Goal: Task Accomplishment & Management: Manage account settings

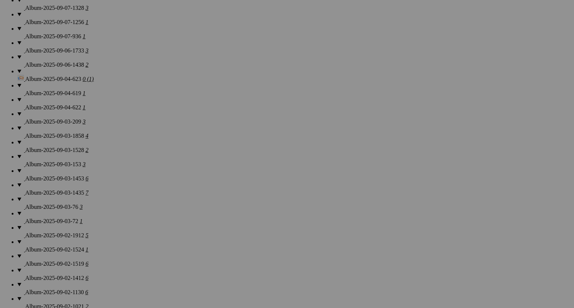
scroll to position [661, 0]
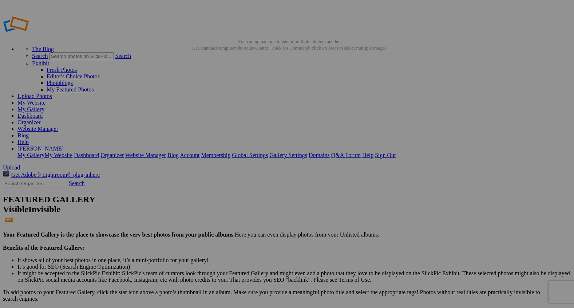
click at [20, 164] on span "Upload" at bounding box center [11, 167] width 17 height 6
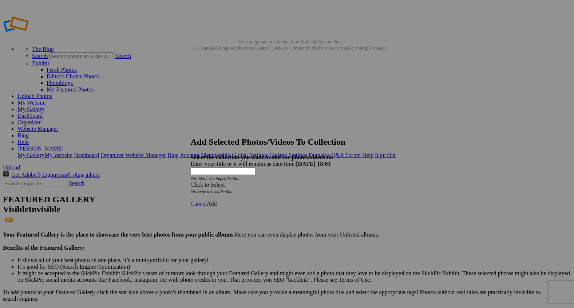
click at [191, 181] on span at bounding box center [191, 184] width 0 height 6
click at [335, 159] on div "Existing Collections Rocking Z Guest Ranch - Portraits Rocking Z Guest Ranch Fa…" at bounding box center [272, 159] width 131 height 10
click at [207, 200] on span "Cancel" at bounding box center [199, 203] width 16 height 6
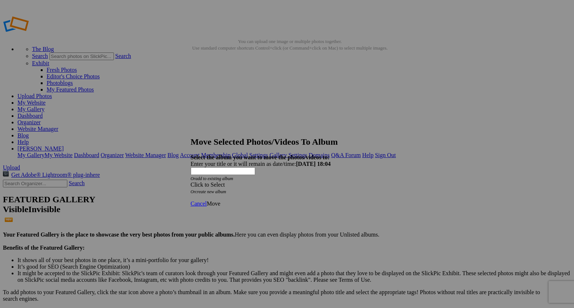
click at [191, 181] on span at bounding box center [191, 184] width 0 height 6
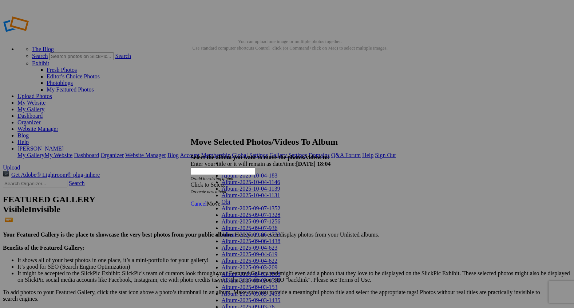
scroll to position [546, 0]
click at [232, 173] on link "Dogs and Pets" at bounding box center [239, 169] width 34 height 6
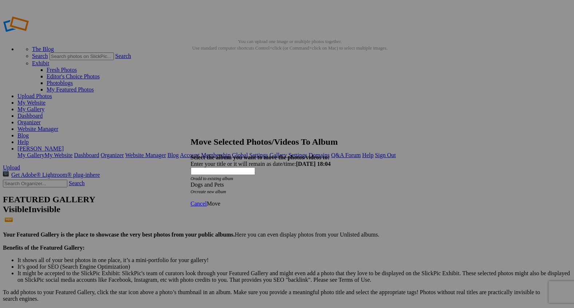
click at [220, 200] on span "Move" at bounding box center [213, 203] width 13 height 6
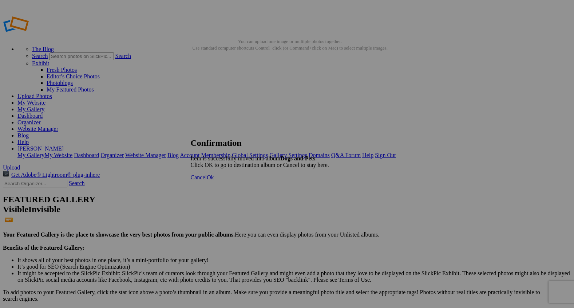
click at [214, 180] on span "Ok" at bounding box center [210, 177] width 7 height 6
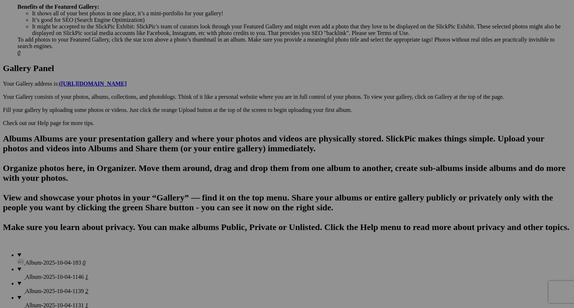
scroll to position [331, 0]
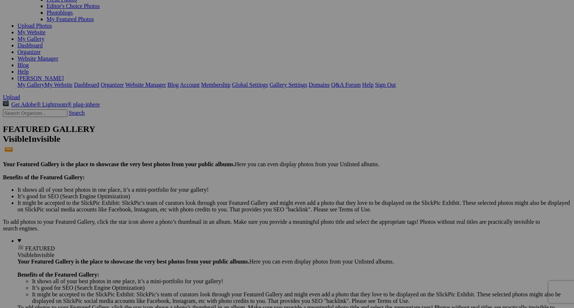
scroll to position [0, 0]
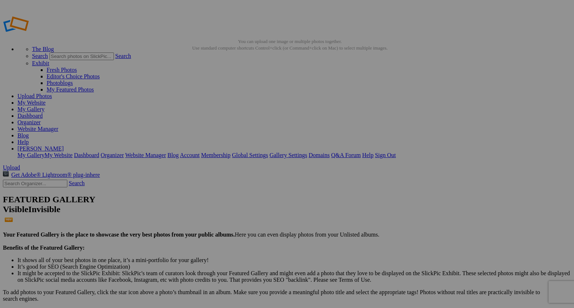
type input "2"
paste input "Heart of the Season"
type input "Heart of the Season"
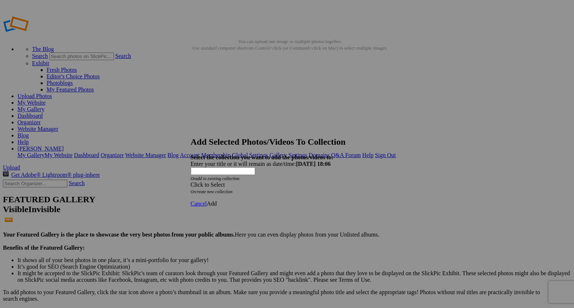
click at [191, 181] on span at bounding box center [191, 184] width 0 height 6
click at [247, 198] on link "Homepage" at bounding box center [234, 195] width 25 height 6
click at [217, 200] on span "Add" at bounding box center [212, 203] width 10 height 6
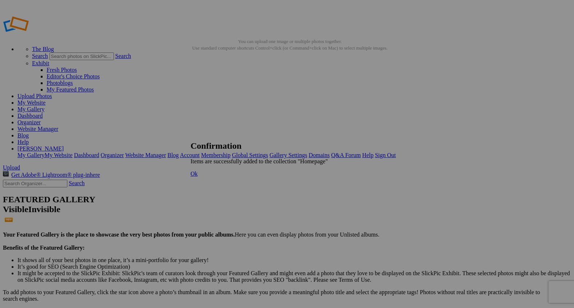
click at [198, 177] on span "Ok" at bounding box center [194, 173] width 7 height 6
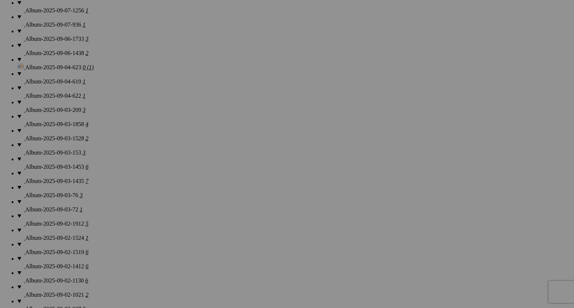
scroll to position [690, 0]
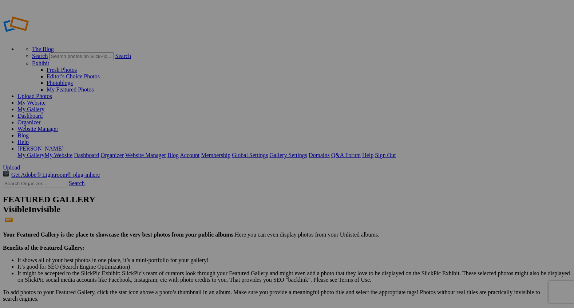
type input "Homepage"
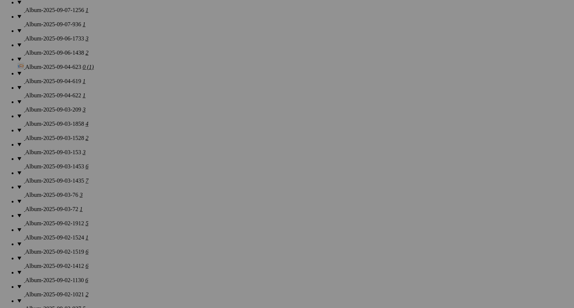
scroll to position [691, 0]
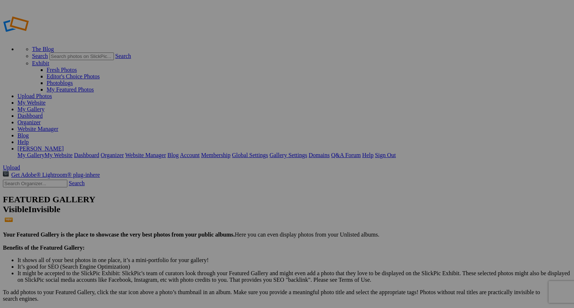
click at [20, 164] on span "Upload" at bounding box center [11, 167] width 17 height 6
type input "Album-2025-10-04-1834"
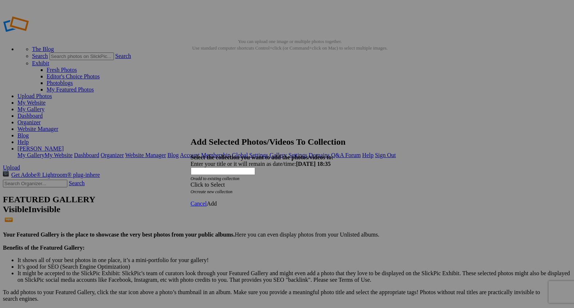
click at [191, 181] on span at bounding box center [191, 184] width 0 height 6
click at [247, 198] on link "Homepage" at bounding box center [234, 195] width 25 height 6
click at [217, 200] on span "Add" at bounding box center [212, 203] width 10 height 6
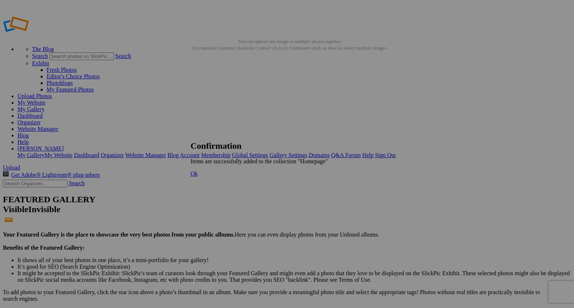
click at [198, 177] on span "Ok" at bounding box center [194, 173] width 7 height 6
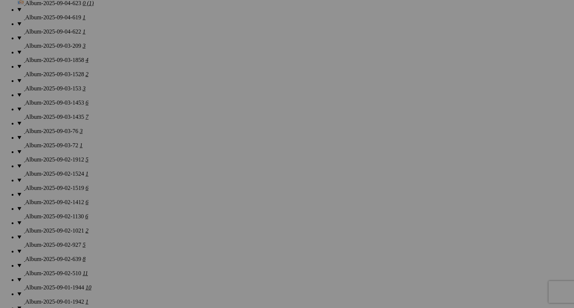
scroll to position [760, 0]
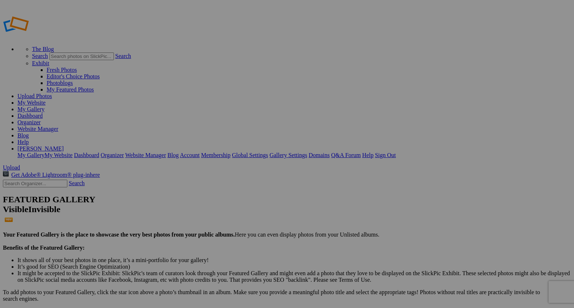
type input "2"
paste input "Beneath Ancient Limbs"
type input "Beneath Ancient Limbs"
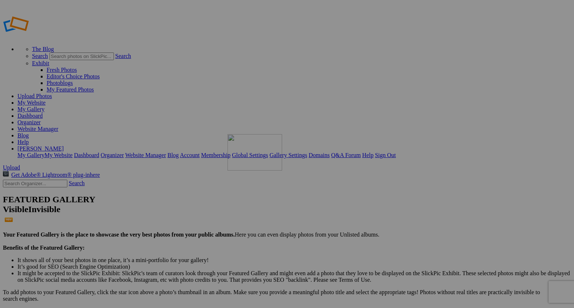
drag, startPoint x: 143, startPoint y: 112, endPoint x: 317, endPoint y: 187, distance: 189.1
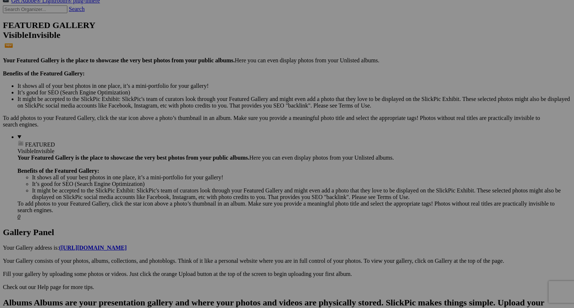
scroll to position [175, 0]
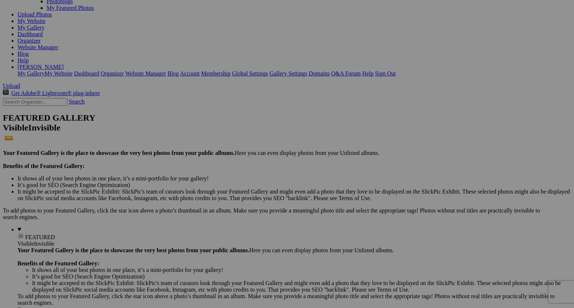
scroll to position [0, 0]
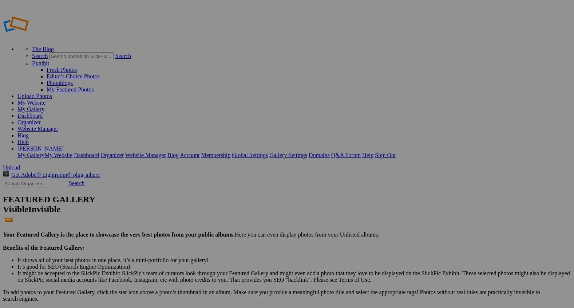
click at [20, 164] on span "Upload" at bounding box center [11, 167] width 17 height 6
type input "2"
paste input "The Keeper of Sticks"
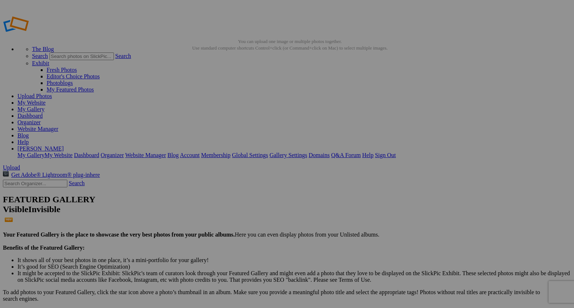
type input "The Keeper of Sticks"
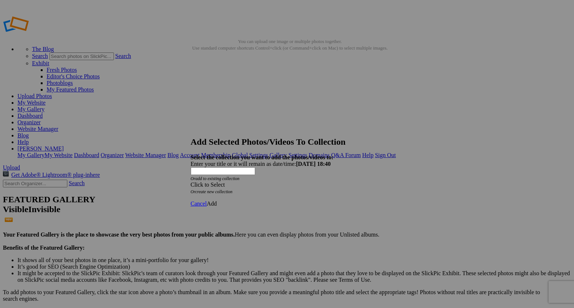
click at [191, 181] on span at bounding box center [191, 184] width 0 height 6
click at [247, 198] on link "Homepage" at bounding box center [234, 195] width 25 height 6
click at [217, 200] on span "Add" at bounding box center [212, 203] width 10 height 6
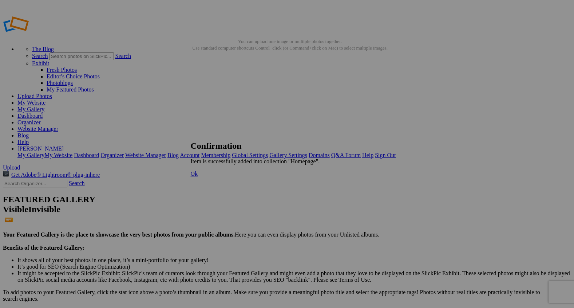
click at [198, 177] on span "Ok" at bounding box center [194, 173] width 7 height 6
click at [41, 119] on link "Organizer" at bounding box center [28, 122] width 23 height 6
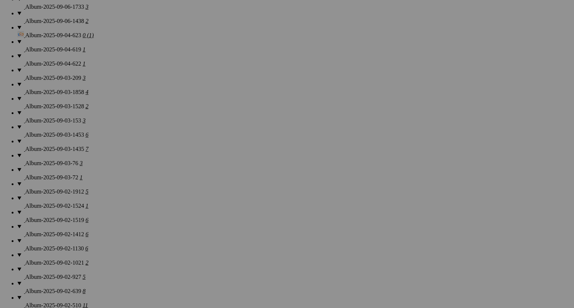
scroll to position [790, 0]
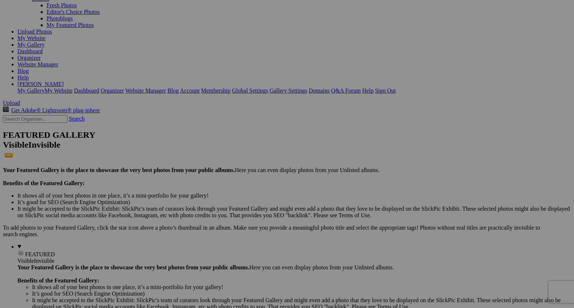
scroll to position [65, 0]
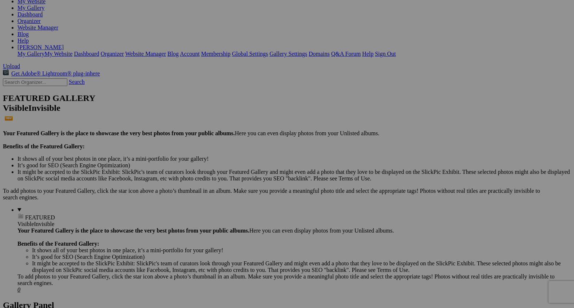
scroll to position [109, 0]
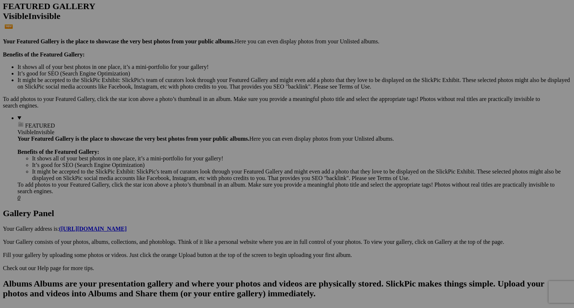
scroll to position [194, 0]
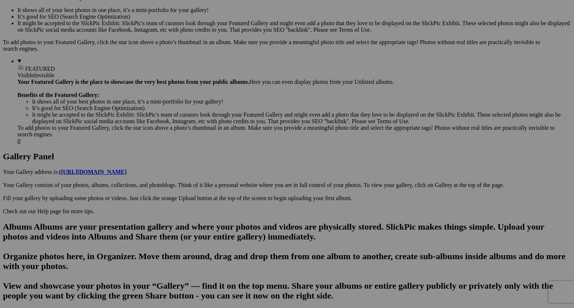
scroll to position [256, 0]
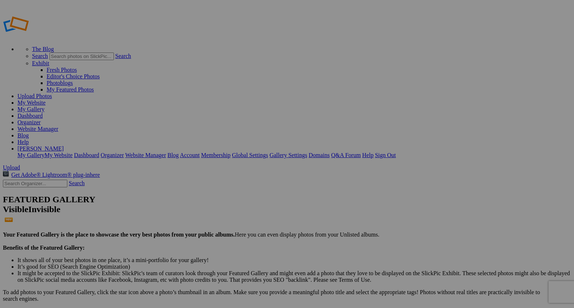
click at [20, 164] on span "Upload" at bounding box center [11, 167] width 17 height 6
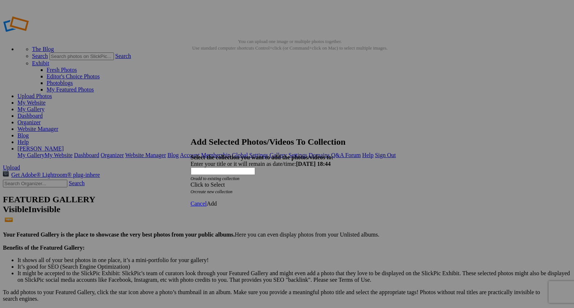
click at [191, 181] on span at bounding box center [191, 184] width 0 height 6
click at [247, 198] on link "Homepage" at bounding box center [234, 195] width 25 height 6
click at [217, 200] on span "Add" at bounding box center [212, 203] width 10 height 6
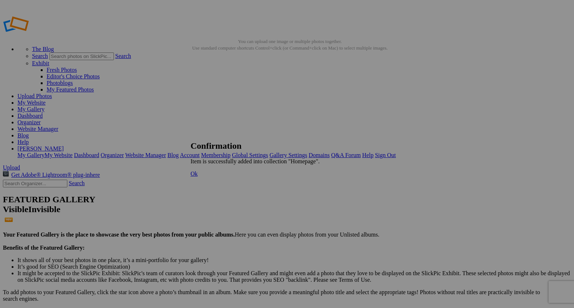
click at [198, 177] on span "Ok" at bounding box center [194, 173] width 7 height 6
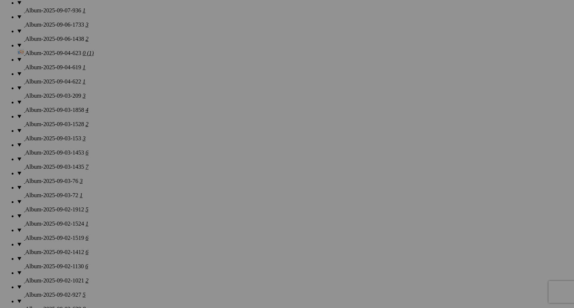
scroll to position [801, 0]
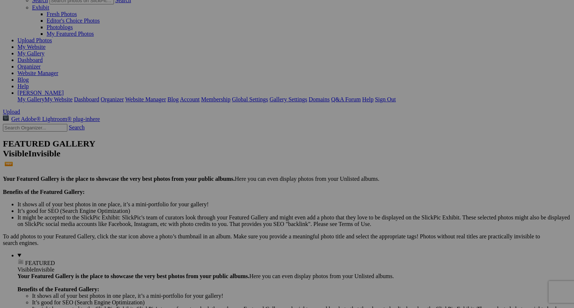
scroll to position [58, 0]
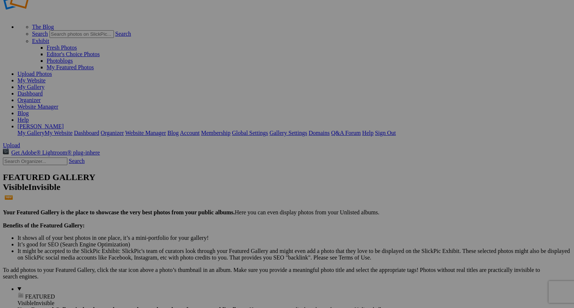
scroll to position [0, 0]
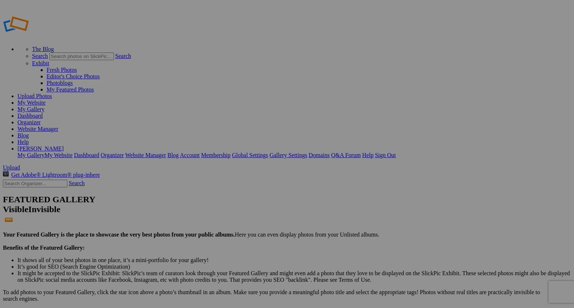
click at [20, 164] on span "Upload" at bounding box center [11, 167] width 17 height 6
type input "2"
paste input "Autumn Grazing""
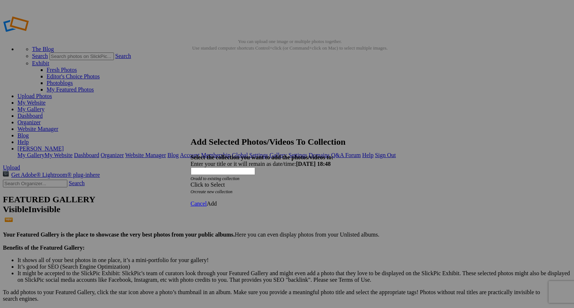
type input "Autumn Grazing"
click at [191, 181] on span at bounding box center [191, 184] width 0 height 6
click at [247, 198] on link "Homepage" at bounding box center [234, 195] width 25 height 6
click at [217, 200] on span "Add" at bounding box center [212, 203] width 10 height 6
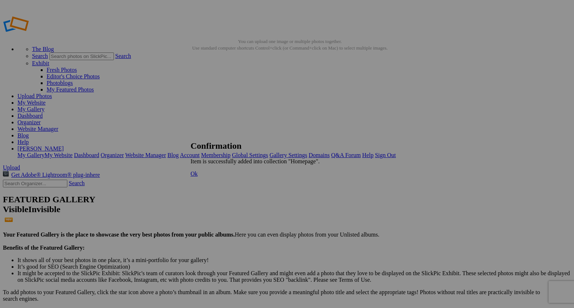
click at [198, 177] on span "Ok" at bounding box center [194, 173] width 7 height 6
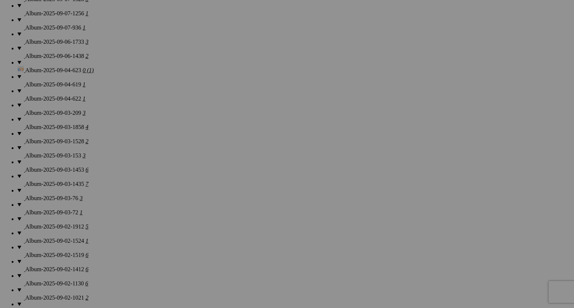
scroll to position [813, 0]
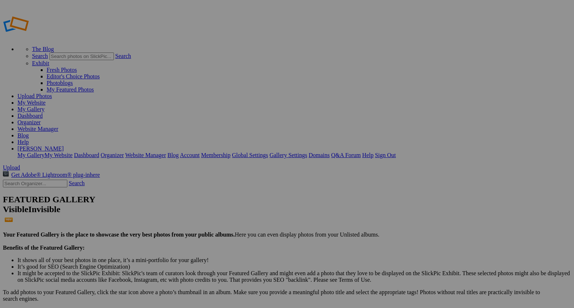
click at [46, 99] on link "My Website" at bounding box center [31, 102] width 28 height 6
type input "2"
type input "Where Autumn Breathes"
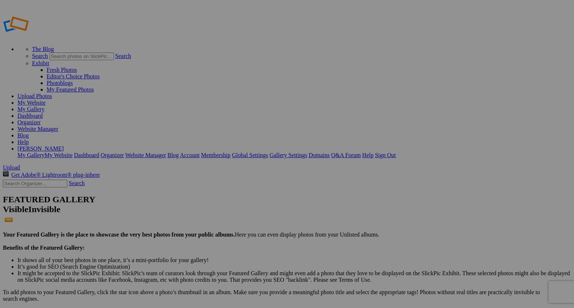
drag, startPoint x: 330, startPoint y: 112, endPoint x: 120, endPoint y: 86, distance: 211.4
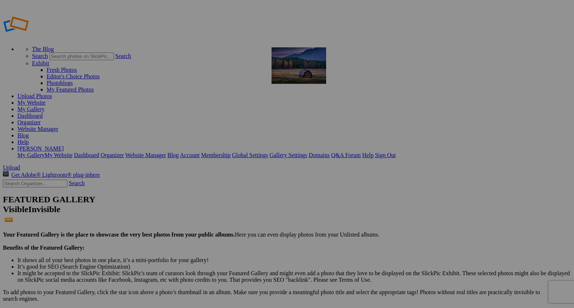
drag, startPoint x: 467, startPoint y: 114, endPoint x: 374, endPoint y: 99, distance: 93.7
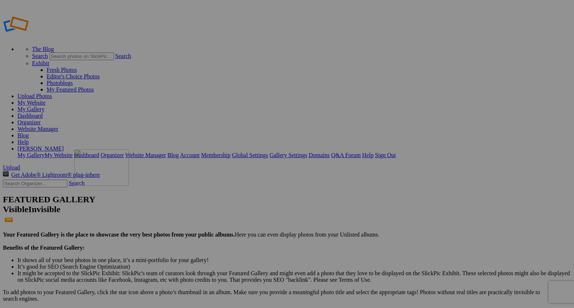
drag, startPoint x: 532, startPoint y: 211, endPoint x: 179, endPoint y: 201, distance: 352.7
drag, startPoint x: 188, startPoint y: 200, endPoint x: 112, endPoint y: 186, distance: 77.1
drag, startPoint x: 525, startPoint y: 197, endPoint x: 172, endPoint y: 182, distance: 352.5
